Goal: Transaction & Acquisition: Download file/media

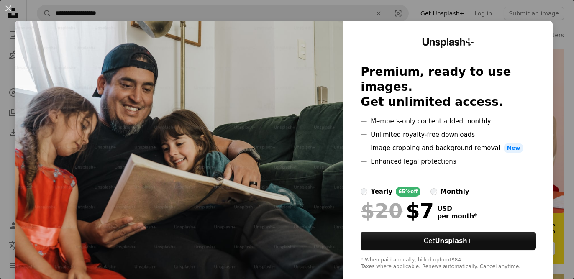
scroll to position [165, 0]
click at [569, 34] on div "An X shape Unsplash+ Premium, ready to use images. Get unlimited access. A plus…" at bounding box center [287, 139] width 574 height 279
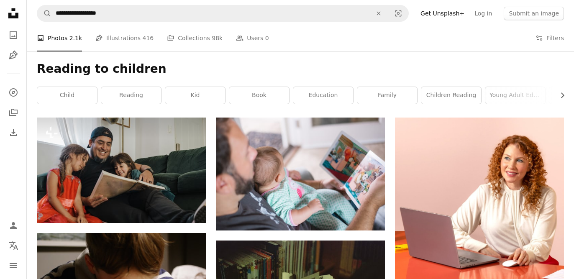
scroll to position [99, 0]
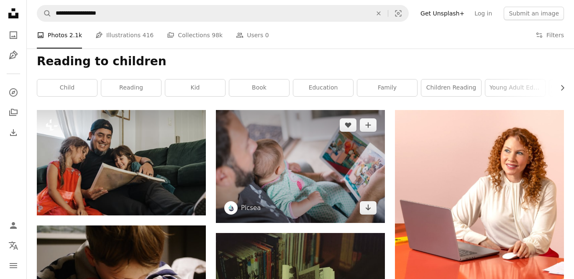
click at [271, 163] on img at bounding box center [300, 166] width 169 height 113
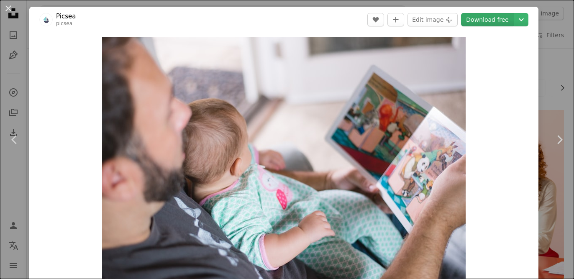
click at [484, 18] on link "Download free" at bounding box center [487, 19] width 53 height 13
